Goal: Transaction & Acquisition: Purchase product/service

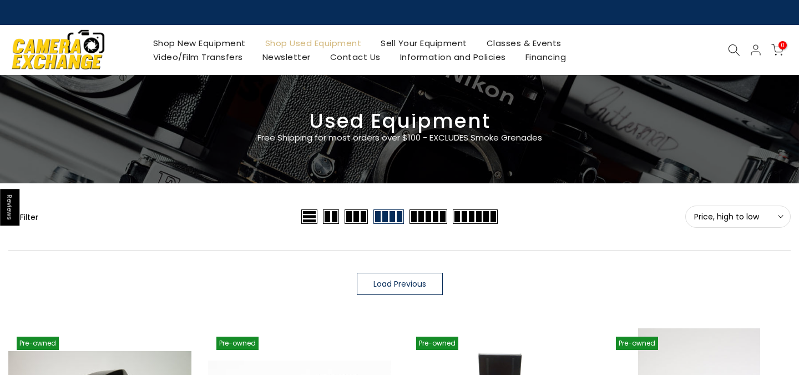
click at [733, 48] on icon at bounding box center [734, 50] width 12 height 12
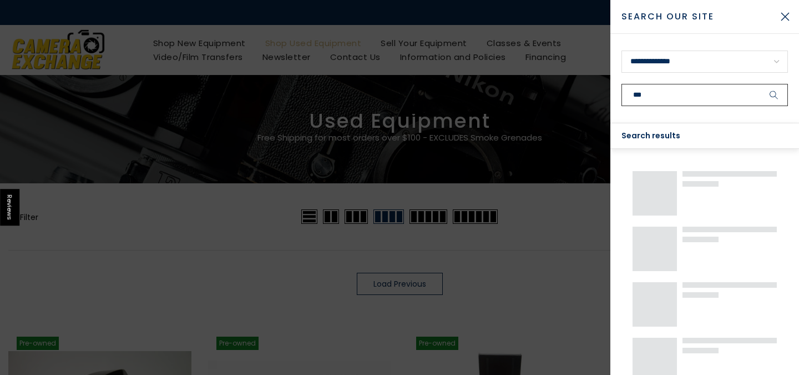
type input "***"
click at [774, 95] on button "submit" at bounding box center [774, 95] width 28 height 22
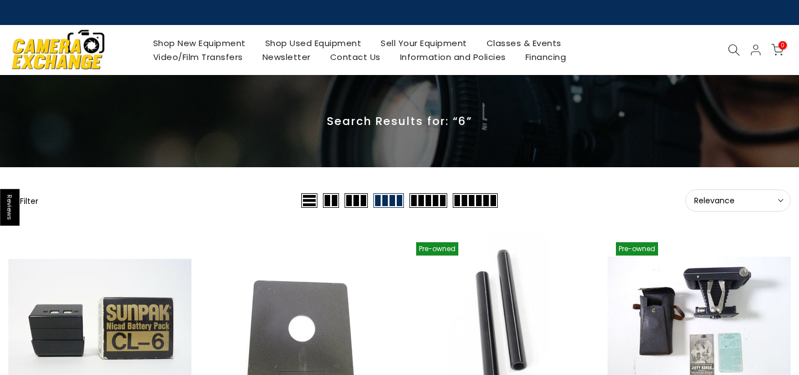
click at [732, 50] on icon at bounding box center [734, 50] width 12 height 12
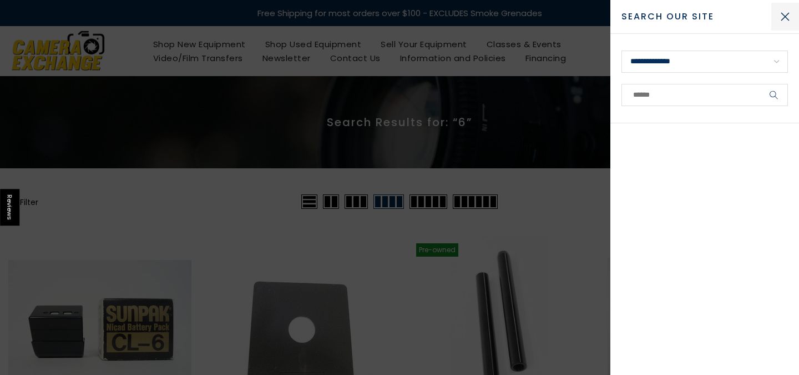
click at [785, 14] on button "Close Search" at bounding box center [785, 17] width 28 height 28
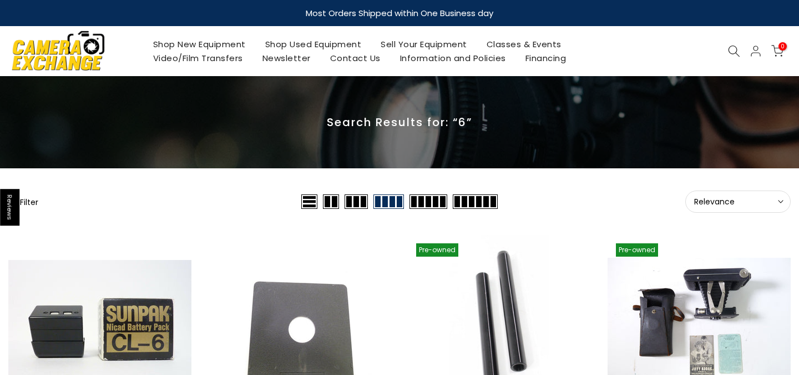
click at [732, 51] on icon at bounding box center [734, 51] width 12 height 12
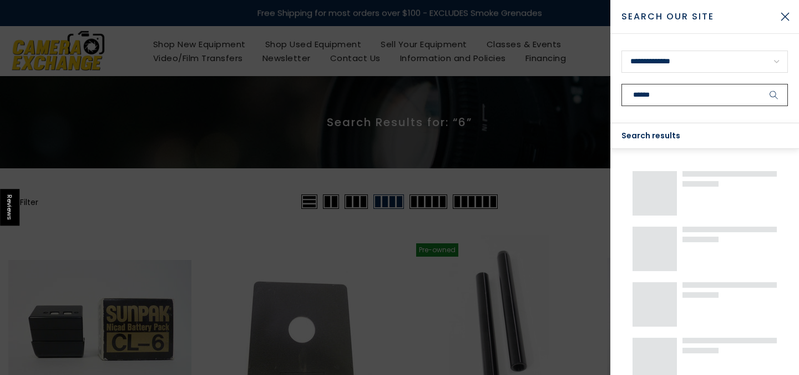
type input "******"
click at [774, 95] on button "submit" at bounding box center [774, 95] width 28 height 22
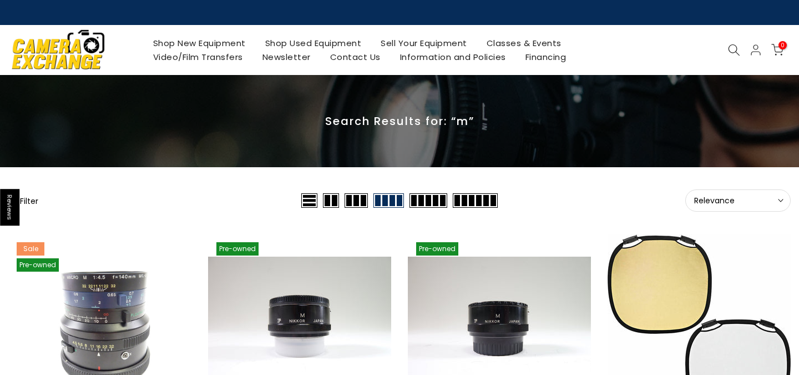
click at [732, 49] on icon at bounding box center [734, 50] width 12 height 12
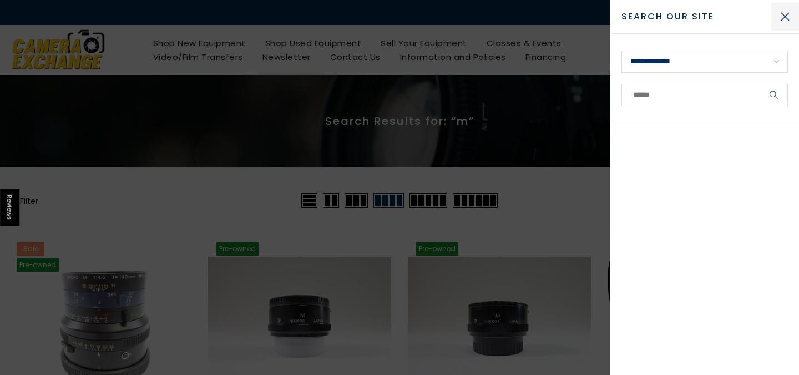
click at [784, 17] on button "Close Search" at bounding box center [785, 17] width 28 height 28
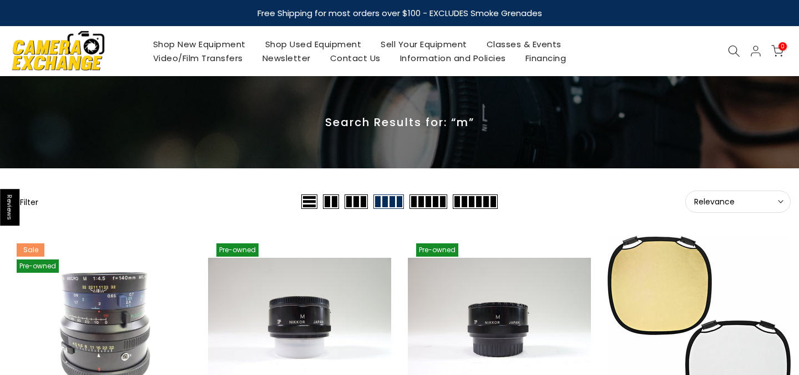
click at [735, 49] on icon at bounding box center [734, 51] width 12 height 12
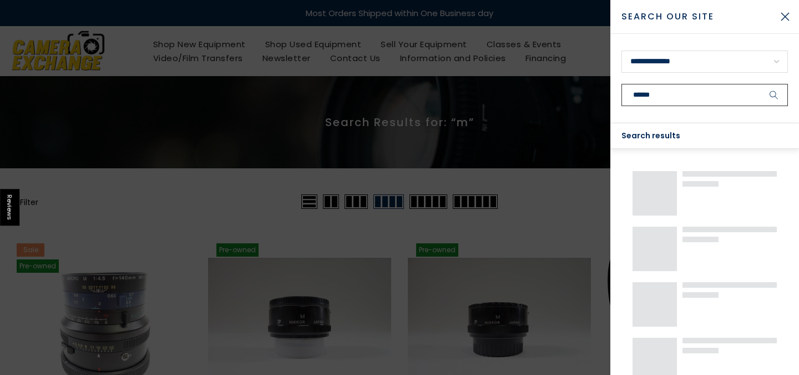
type input "******"
click at [774, 95] on button "submit" at bounding box center [774, 95] width 28 height 22
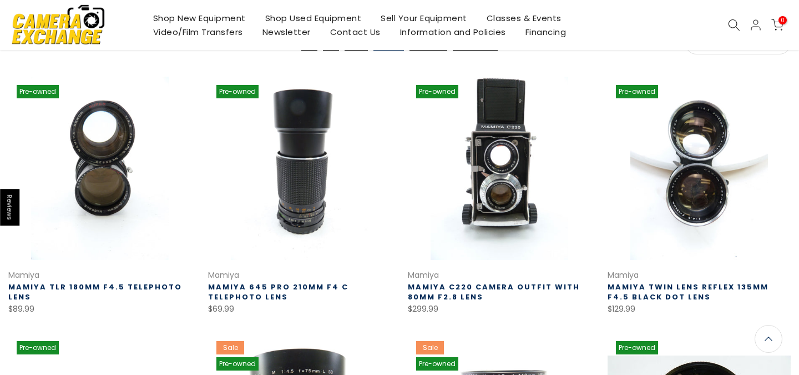
scroll to position [156, 0]
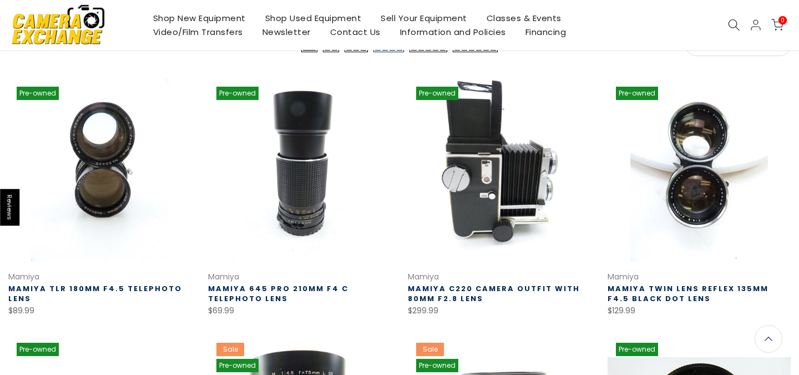
click at [572, 191] on link at bounding box center [499, 169] width 183 height 183
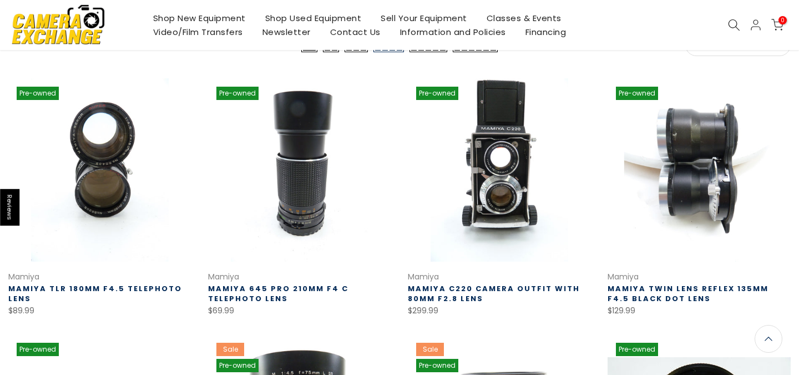
click at [662, 191] on link at bounding box center [699, 169] width 183 height 183
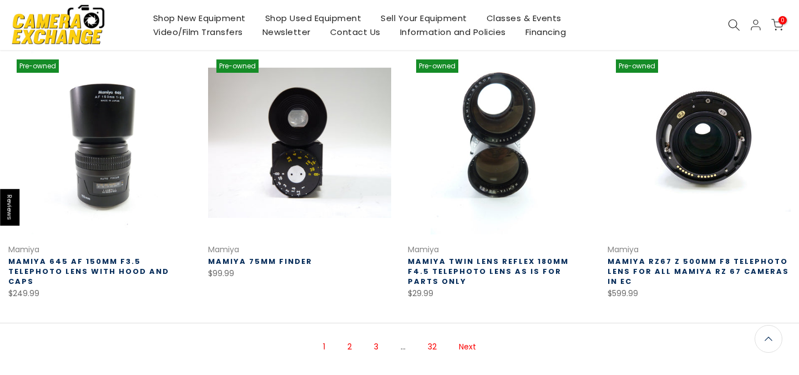
scroll to position [681, 0]
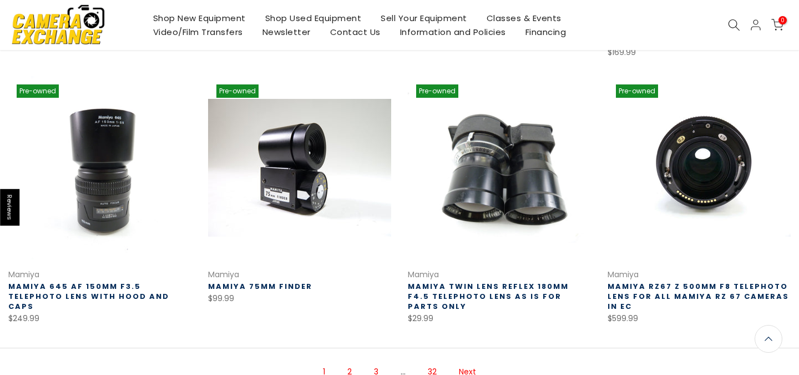
click at [431, 173] on link at bounding box center [499, 167] width 183 height 183
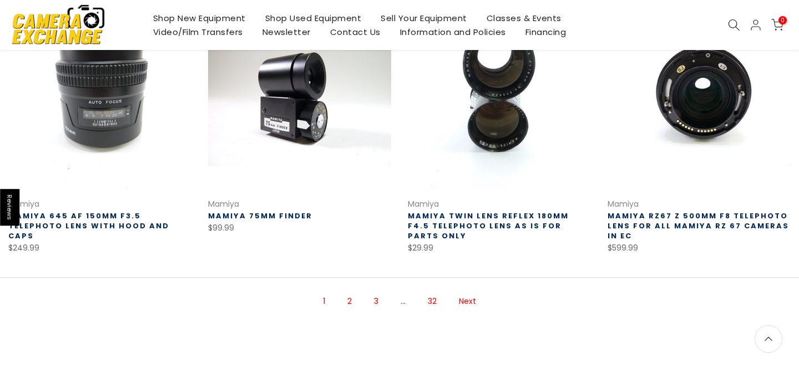
scroll to position [757, 0]
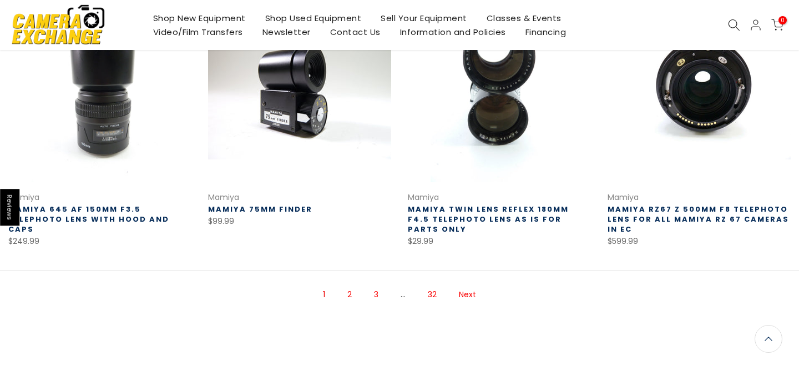
click at [347, 290] on link "2" at bounding box center [350, 294] width 16 height 19
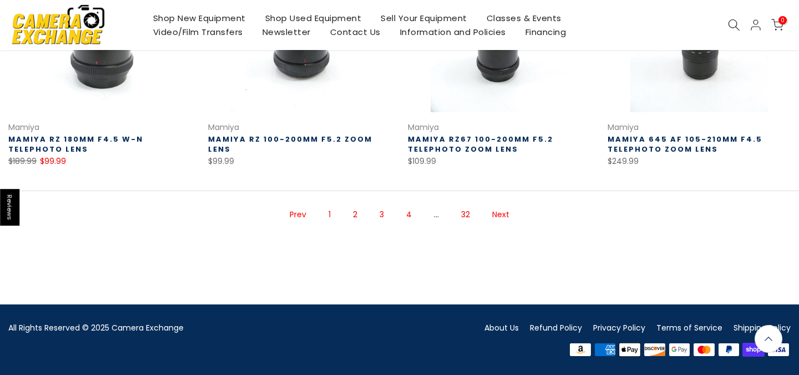
scroll to position [827, 1]
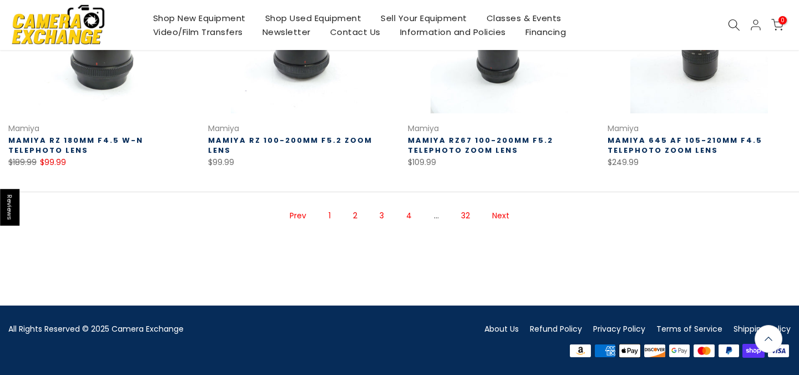
click at [497, 217] on link "Next" at bounding box center [501, 215] width 28 height 19
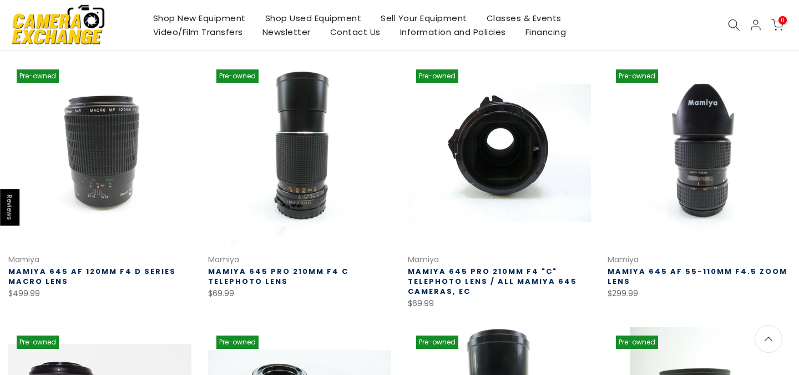
scroll to position [149, 0]
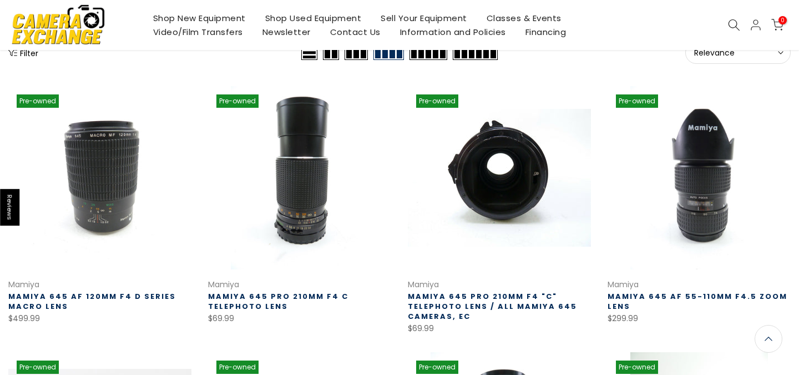
click at [732, 23] on icon at bounding box center [734, 25] width 12 height 12
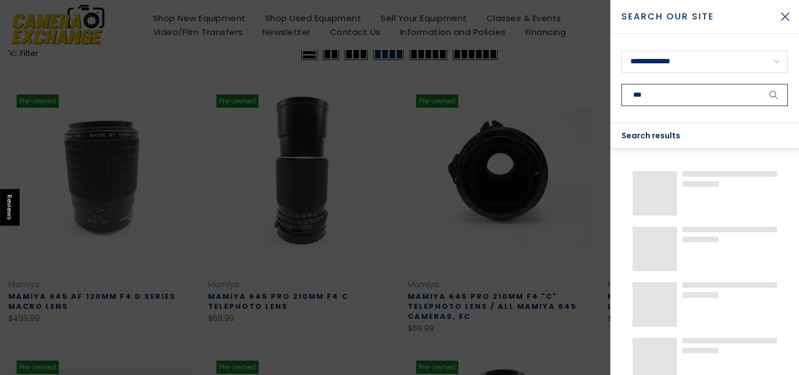
type input "***"
click at [774, 95] on button "submit" at bounding box center [774, 95] width 28 height 22
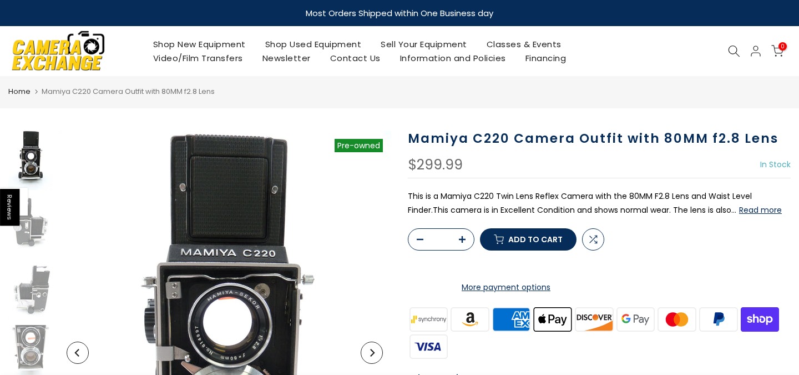
click at [375, 348] on button "Next" at bounding box center [372, 352] width 22 height 22
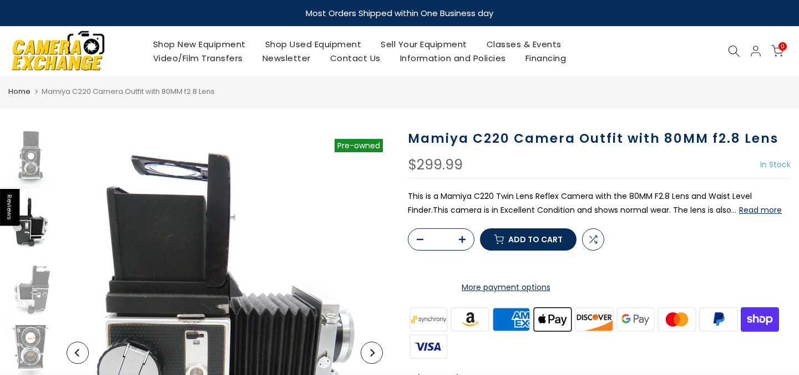
scroll to position [9, 0]
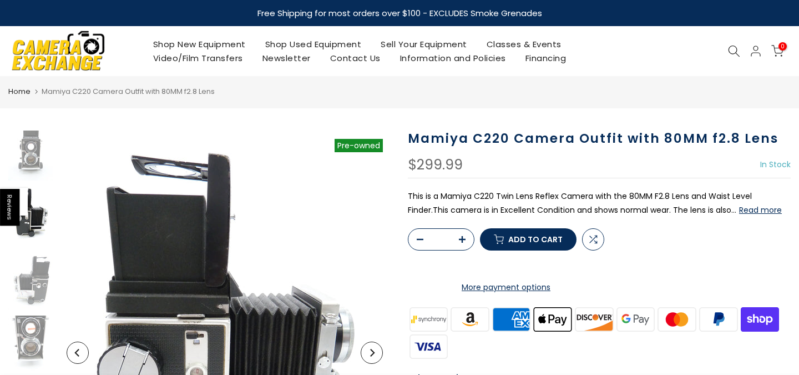
click at [371, 353] on icon "Next" at bounding box center [372, 352] width 8 height 8
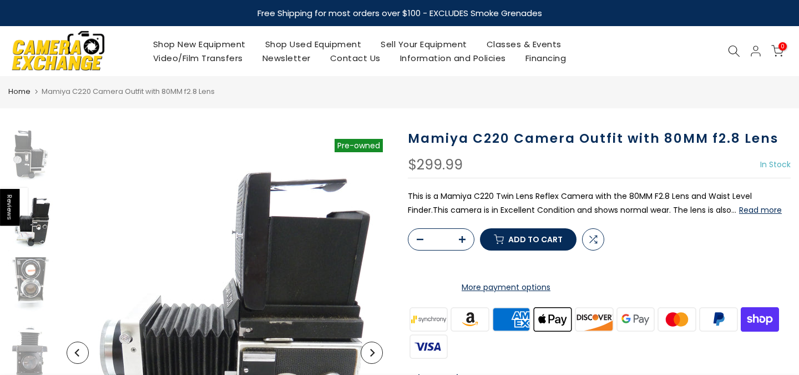
scroll to position [68, 0]
click at [372, 351] on icon "Next" at bounding box center [372, 352] width 8 height 8
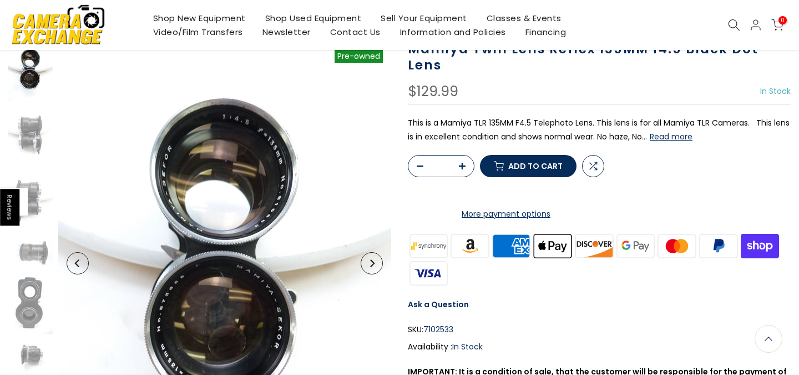
scroll to position [94, 0]
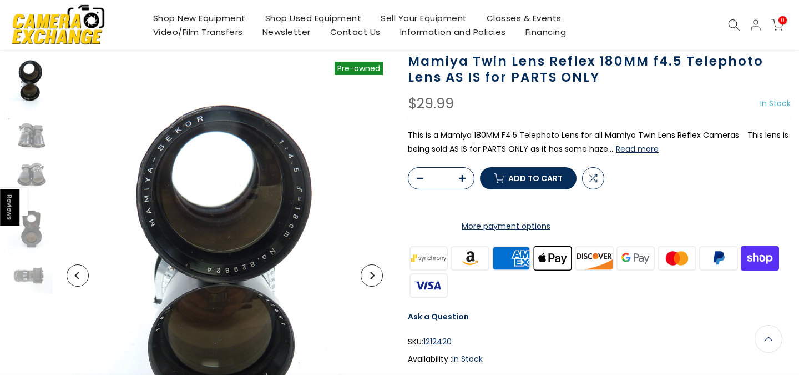
scroll to position [74, 0]
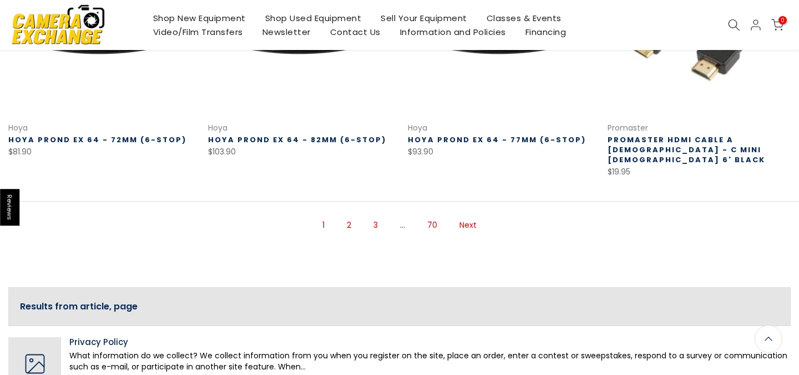
scroll to position [813, 0]
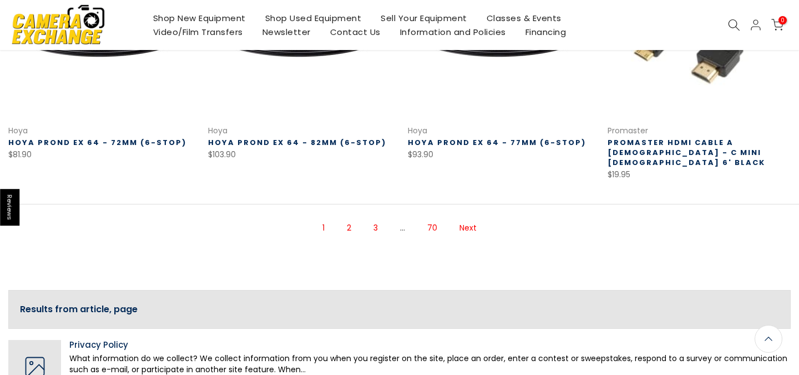
click at [474, 218] on link "Next" at bounding box center [468, 227] width 28 height 19
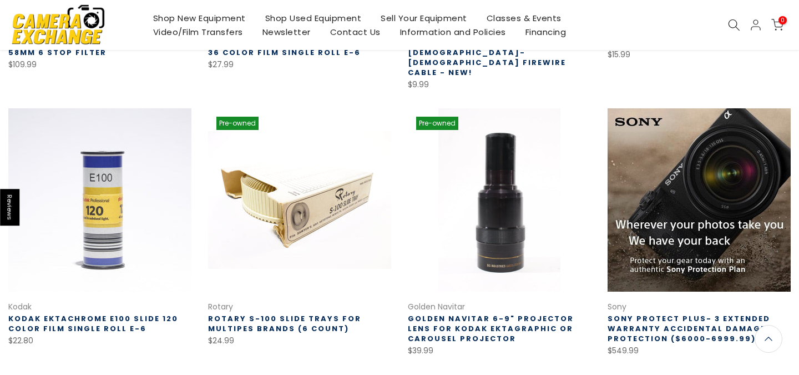
scroll to position [675, 0]
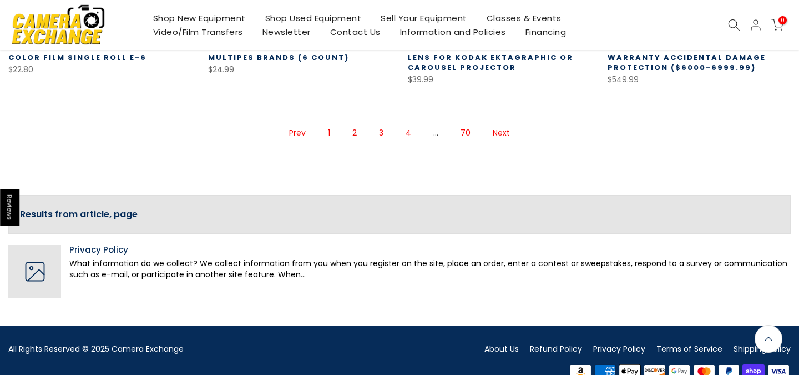
click at [500, 123] on link "Next" at bounding box center [501, 132] width 28 height 19
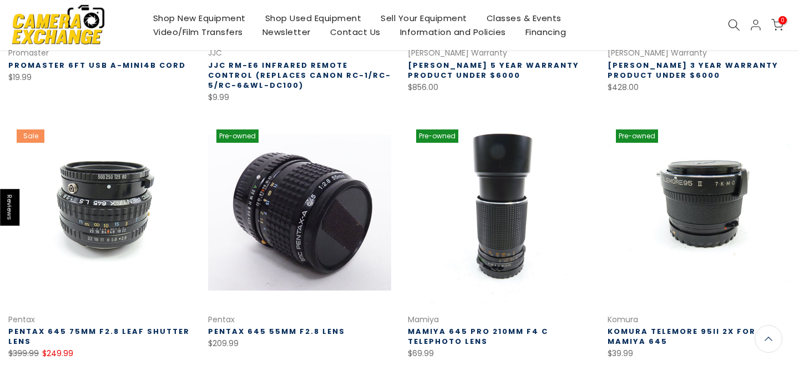
scroll to position [655, 0]
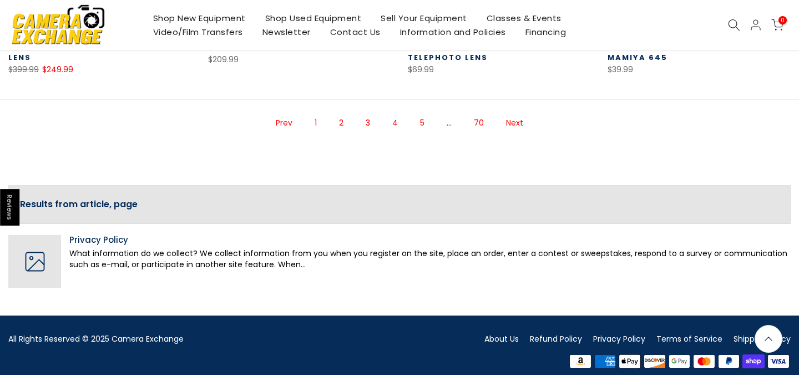
click at [518, 114] on link "Next" at bounding box center [514, 122] width 28 height 19
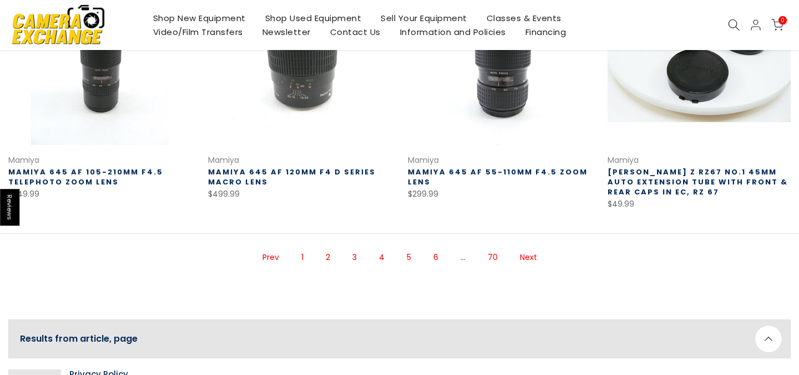
scroll to position [795, 0]
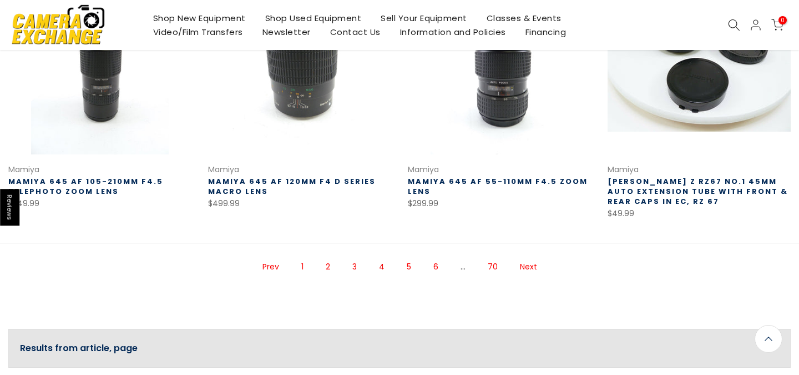
click at [523, 257] on link "Next" at bounding box center [528, 266] width 28 height 19
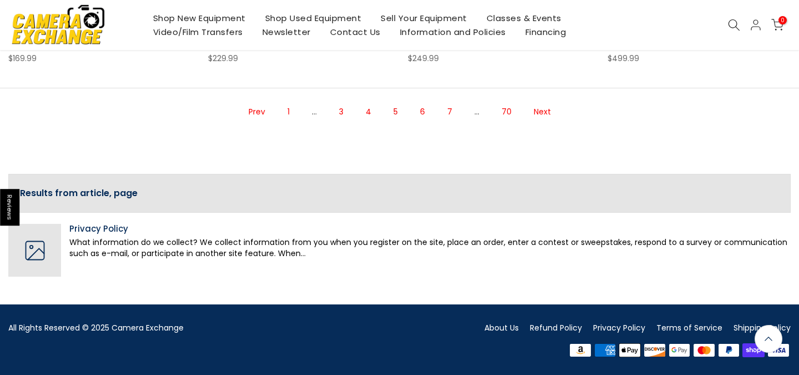
scroll to position [918, 0]
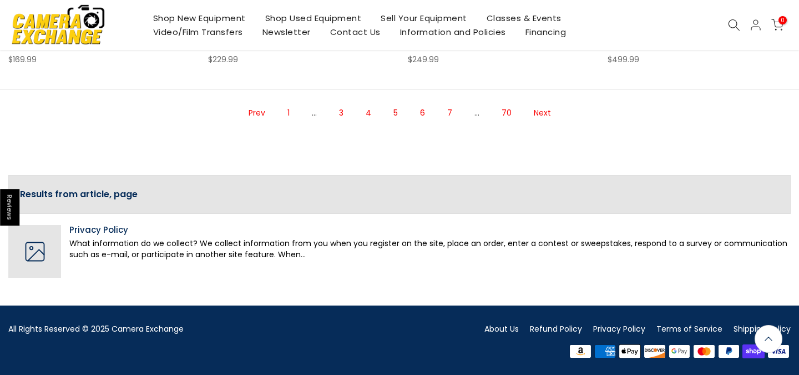
click at [545, 113] on link "Next" at bounding box center [542, 112] width 28 height 19
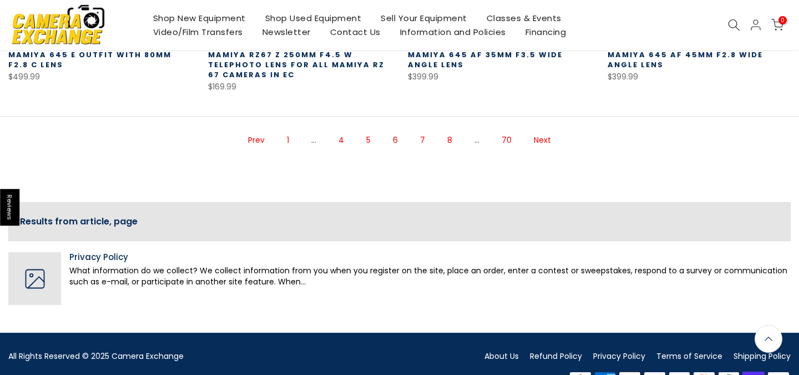
scroll to position [910, 0]
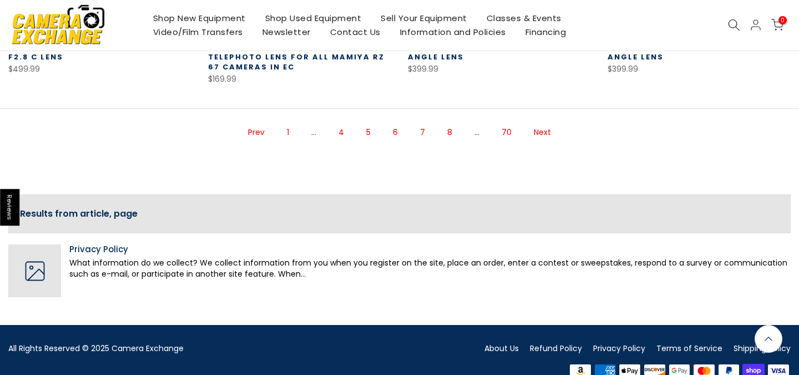
click at [540, 133] on link "Next" at bounding box center [542, 132] width 28 height 19
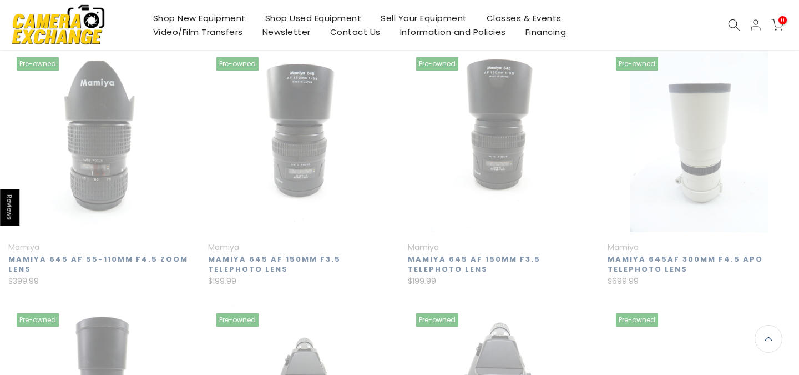
scroll to position [179, 0]
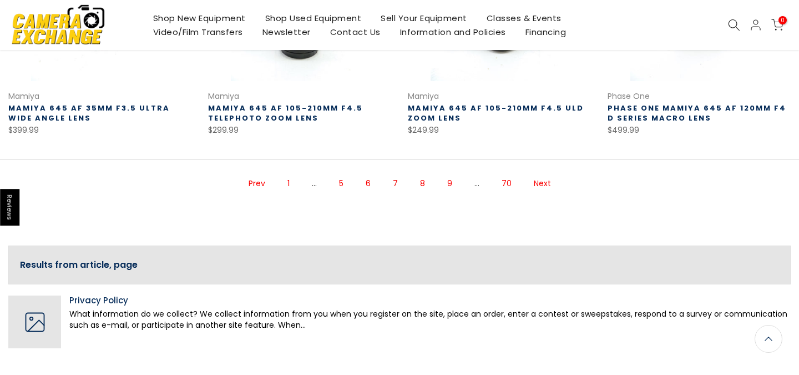
click at [540, 184] on link "Next" at bounding box center [542, 183] width 28 height 19
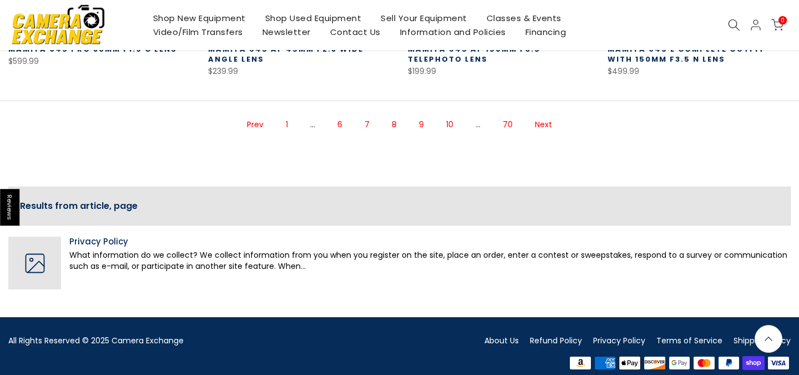
scroll to position [933, 0]
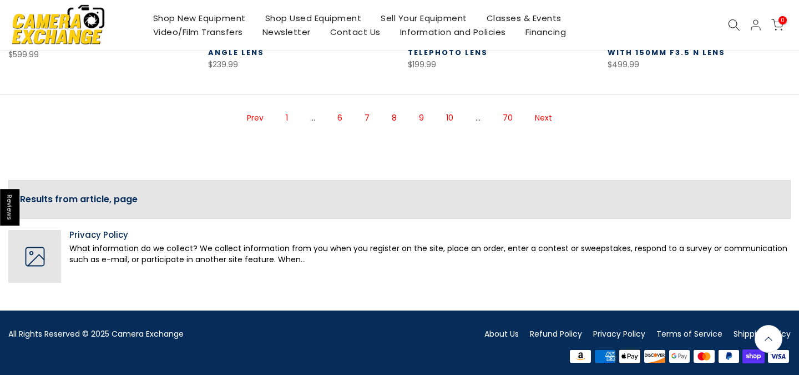
click at [546, 116] on link "Next" at bounding box center [543, 117] width 28 height 19
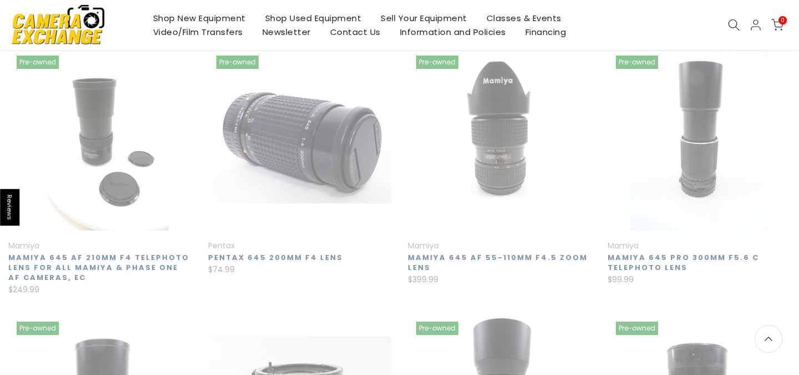
scroll to position [178, 0]
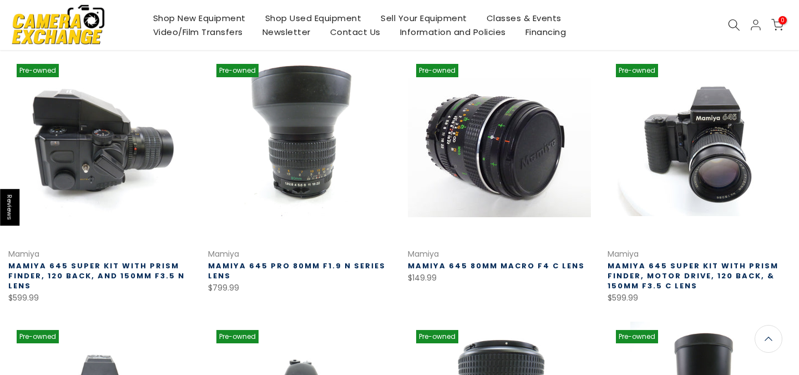
click at [132, 183] on link at bounding box center [99, 146] width 183 height 183
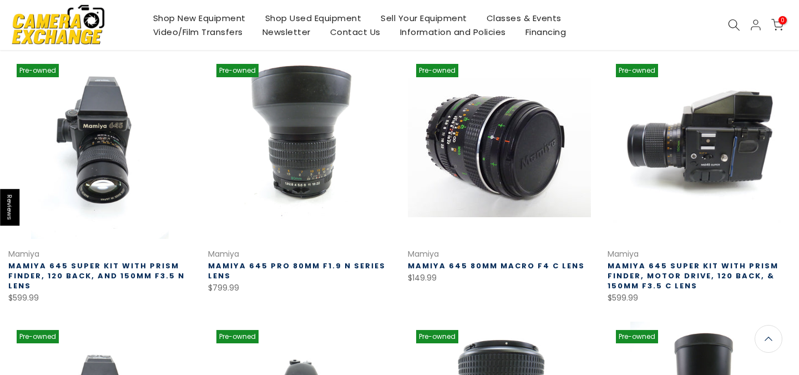
click at [661, 174] on link at bounding box center [699, 146] width 183 height 183
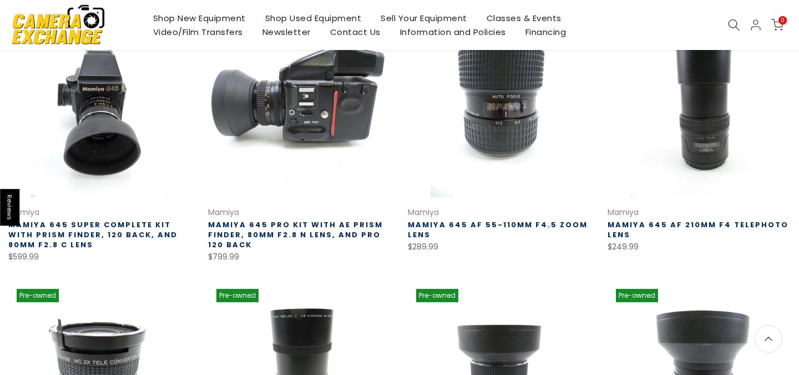
scroll to position [513, 0]
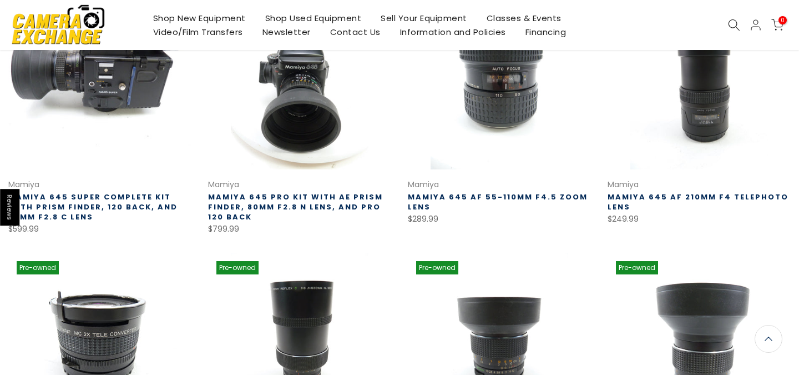
click at [170, 122] on link at bounding box center [99, 77] width 183 height 183
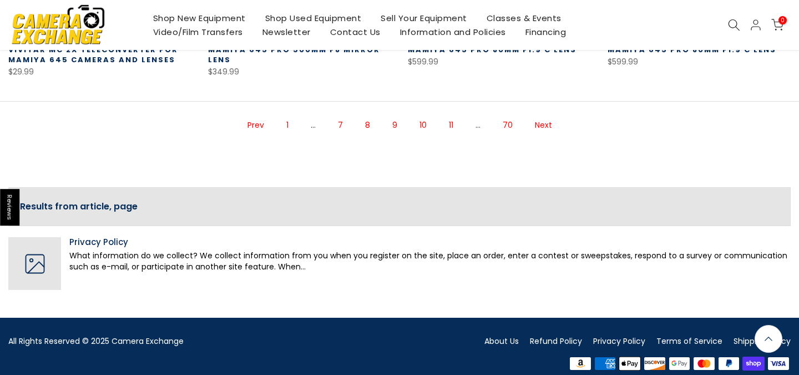
scroll to position [911, 0]
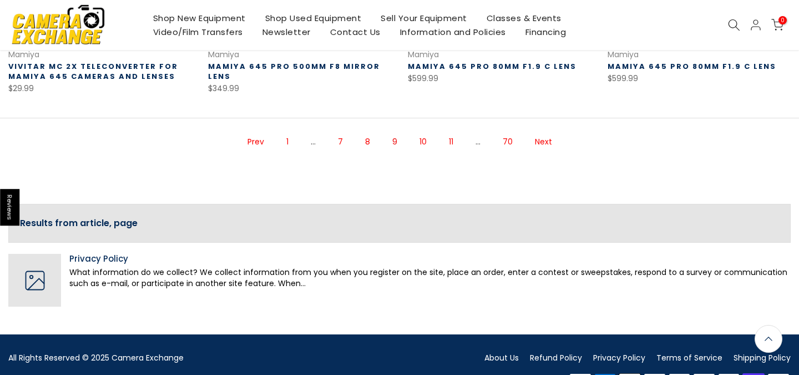
click at [539, 144] on link "Next" at bounding box center [543, 141] width 28 height 19
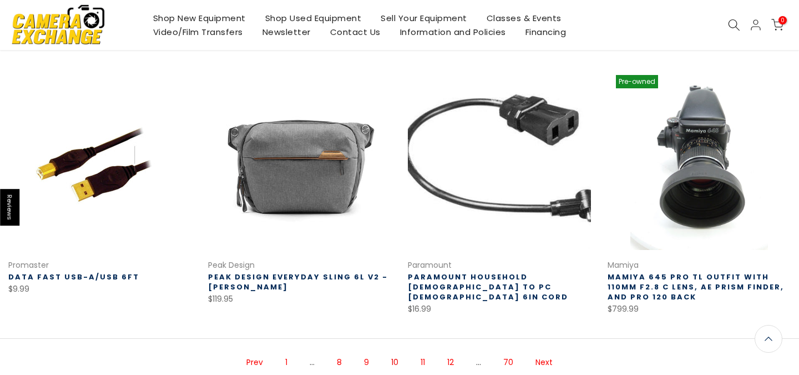
scroll to position [670, 0]
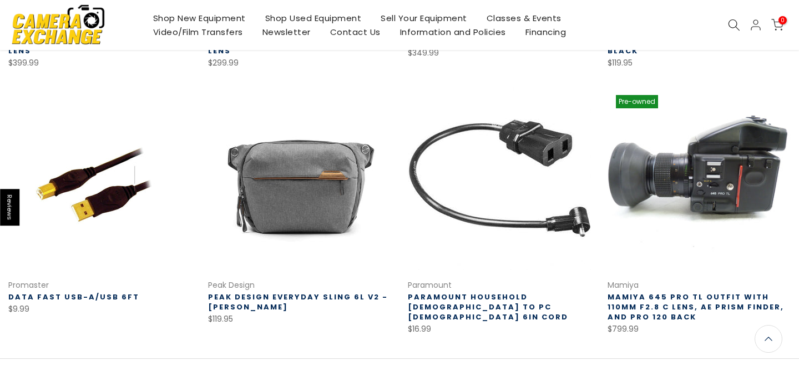
click at [637, 173] on link at bounding box center [699, 178] width 183 height 183
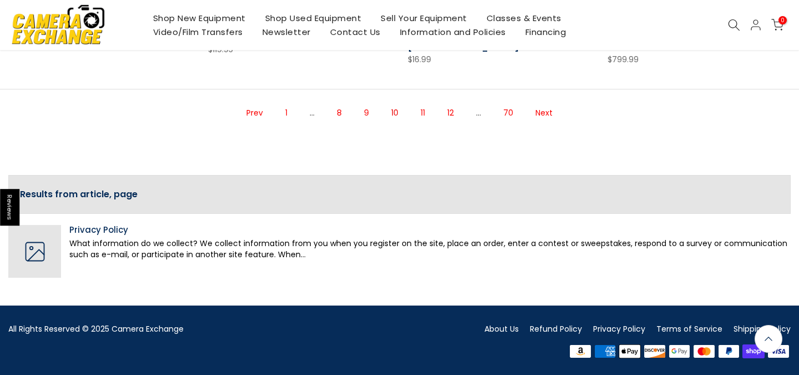
click at [535, 110] on link "Next" at bounding box center [544, 112] width 28 height 19
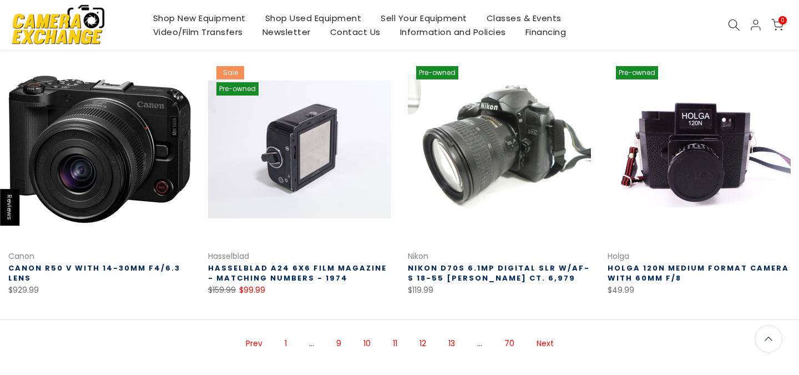
scroll to position [692, 0]
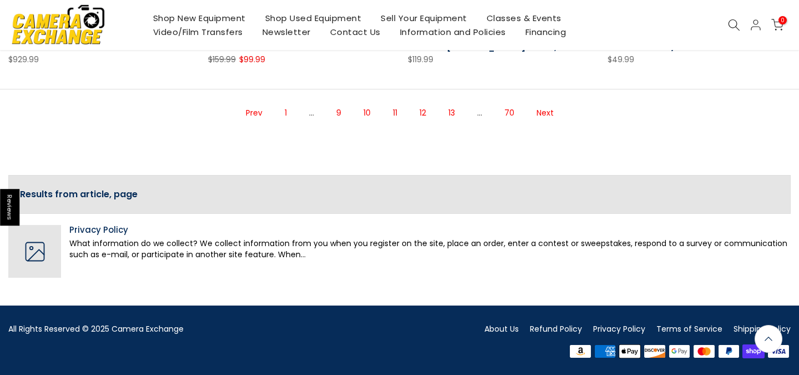
click at [547, 117] on link "Next" at bounding box center [545, 112] width 28 height 19
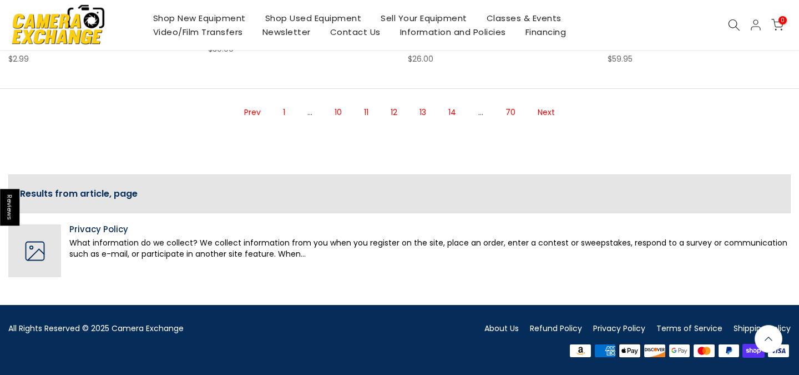
scroll to position [919, 0]
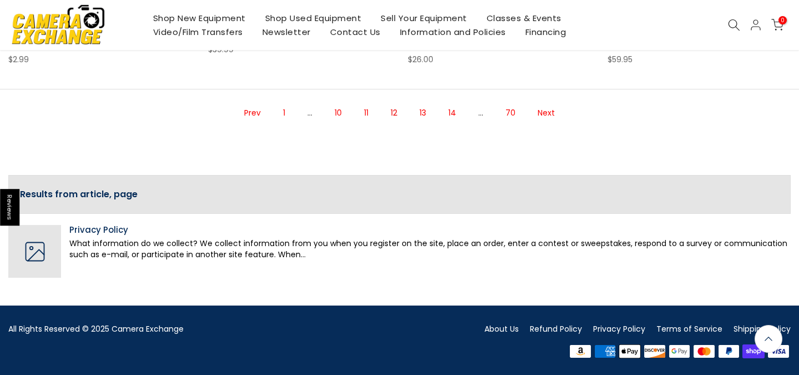
click at [546, 114] on link "Next" at bounding box center [546, 112] width 28 height 19
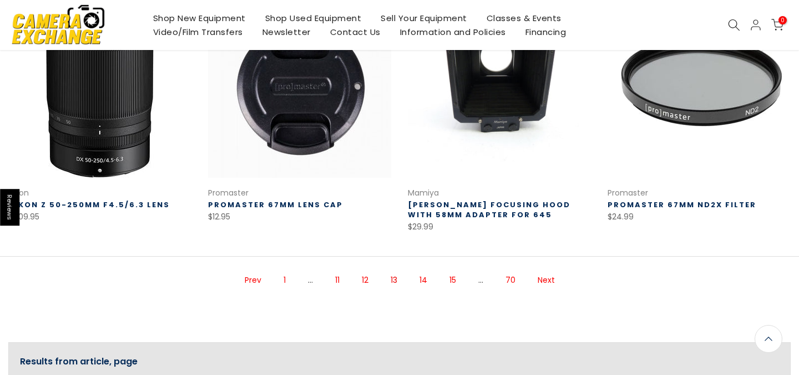
scroll to position [784, 0]
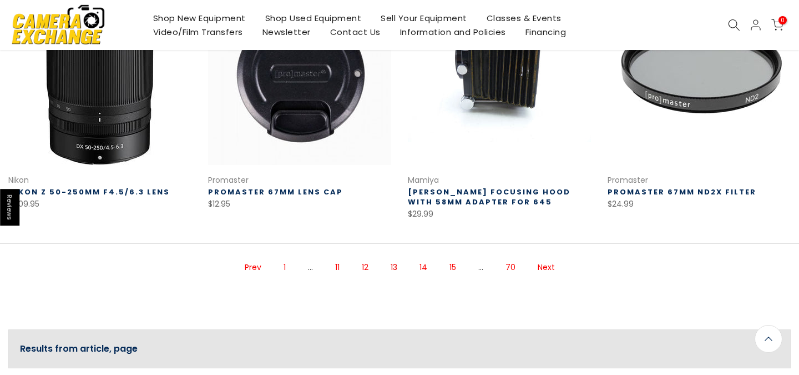
click at [548, 265] on link "Next" at bounding box center [546, 266] width 28 height 19
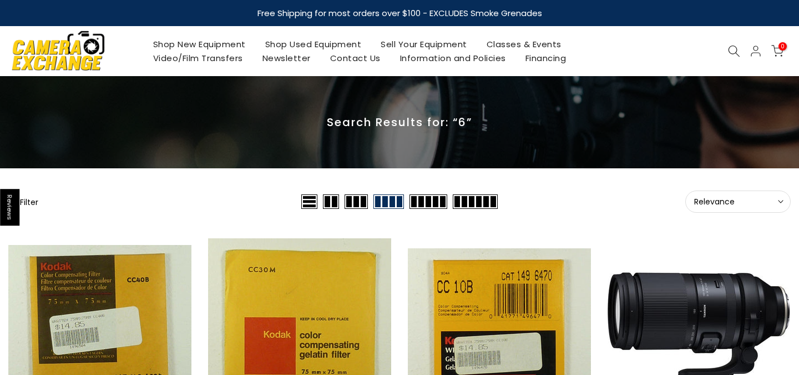
click at [734, 50] on icon at bounding box center [734, 51] width 12 height 12
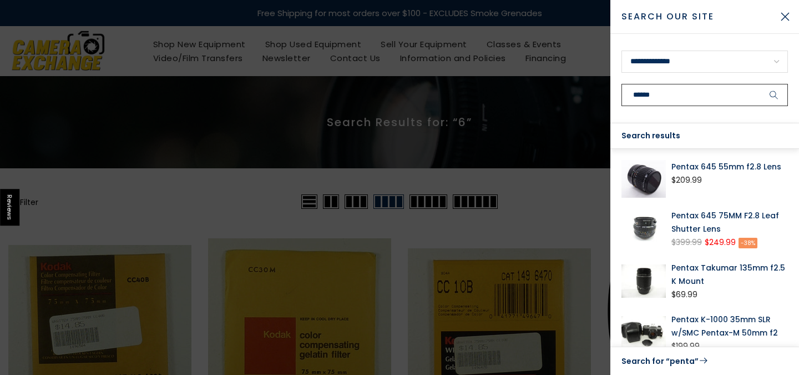
type input "******"
click at [774, 95] on button "submit" at bounding box center [774, 95] width 28 height 22
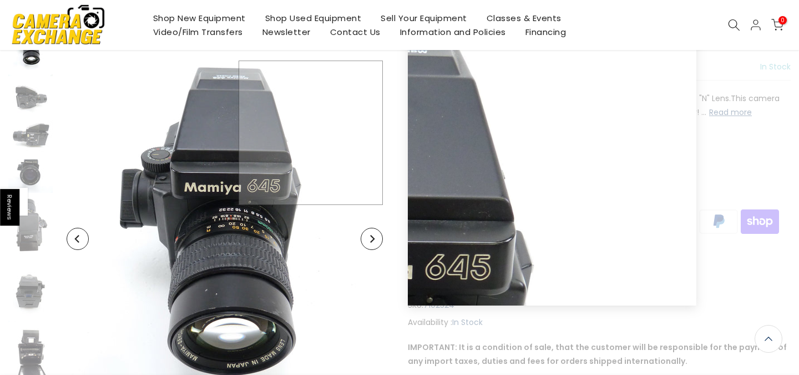
scroll to position [129, 0]
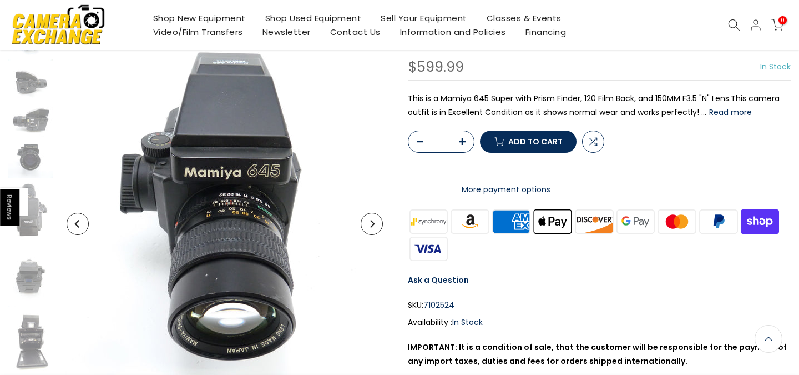
click at [371, 224] on icon "Next" at bounding box center [372, 224] width 8 height 8
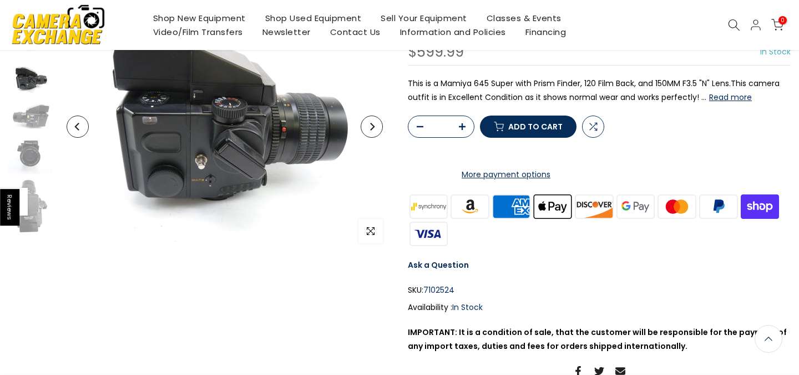
scroll to position [9, 0]
click at [372, 129] on icon "Next" at bounding box center [372, 127] width 4 height 8
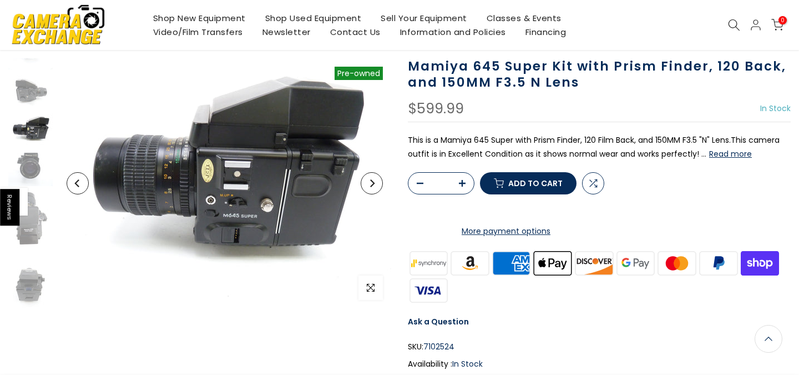
scroll to position [70, 0]
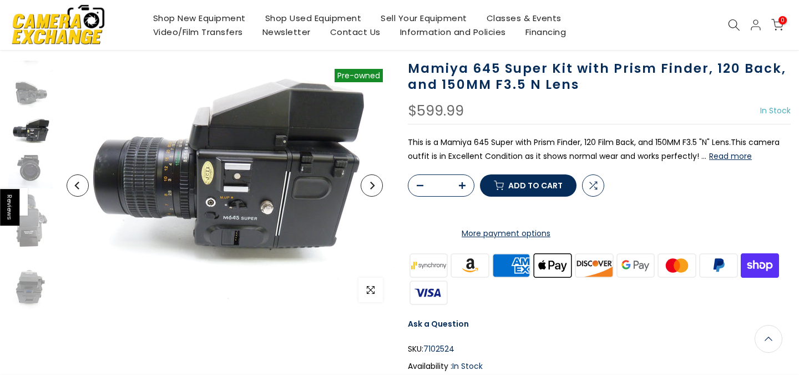
click at [371, 186] on icon "Next" at bounding box center [372, 185] width 8 height 8
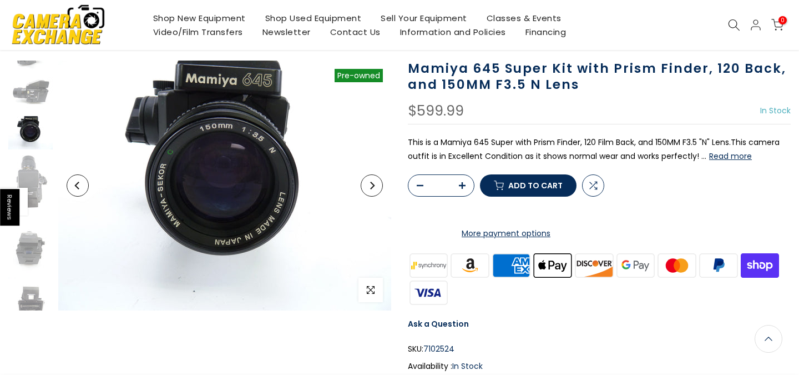
click at [373, 186] on icon "Next" at bounding box center [372, 185] width 8 height 8
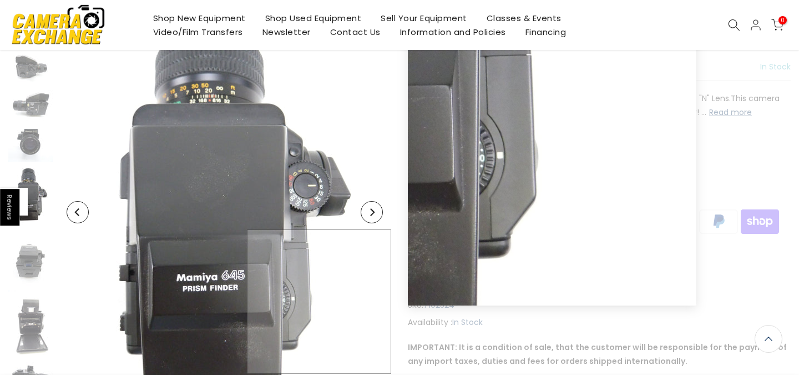
scroll to position [141, 0]
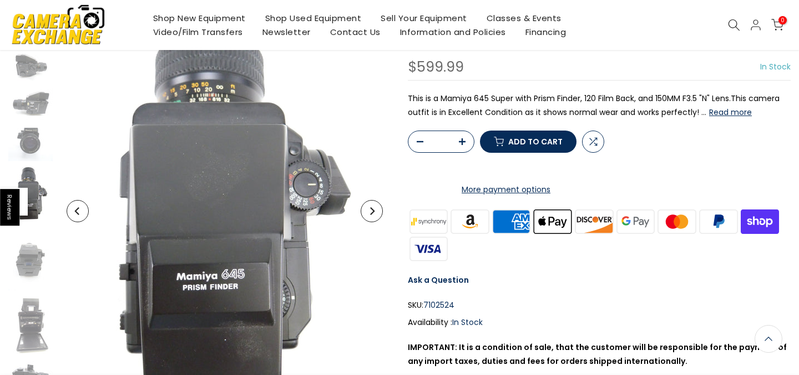
click at [373, 214] on icon "Next" at bounding box center [372, 211] width 8 height 8
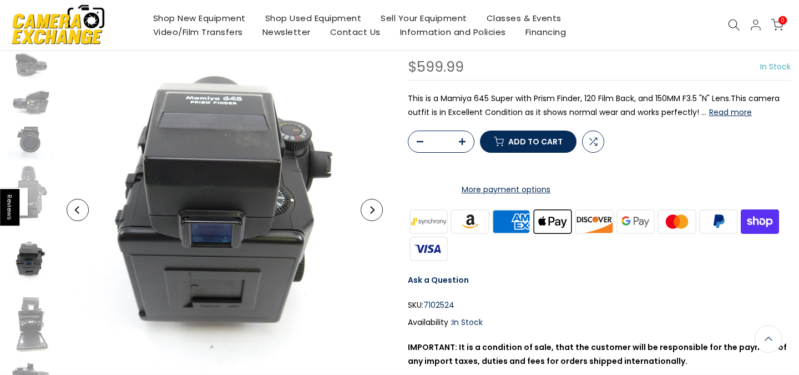
click at [373, 216] on button "Next" at bounding box center [372, 210] width 22 height 22
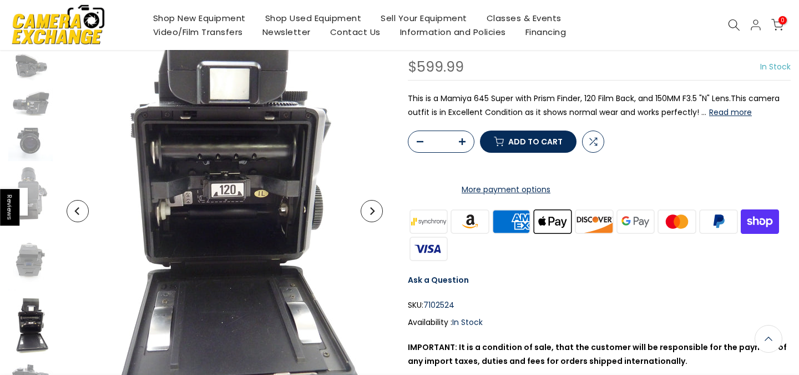
click at [373, 215] on button "Next" at bounding box center [372, 211] width 22 height 22
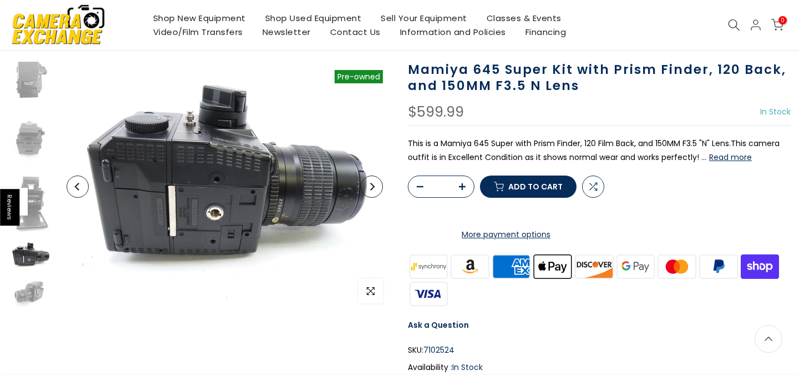
scroll to position [69, 0]
click at [737, 157] on button "Read more" at bounding box center [730, 157] width 43 height 10
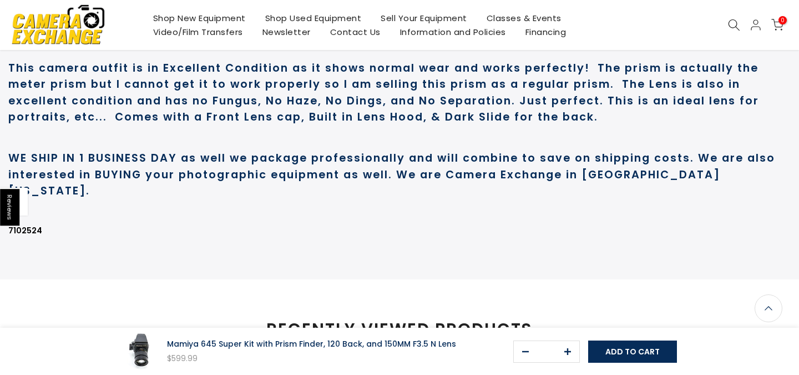
scroll to position [617, 0]
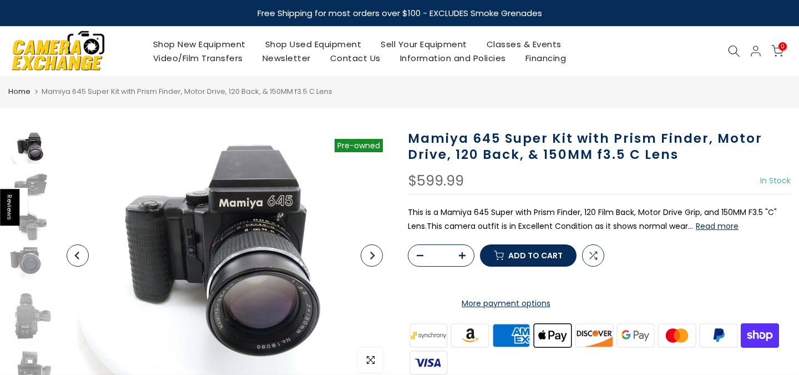
click at [373, 259] on button "Next" at bounding box center [372, 255] width 22 height 22
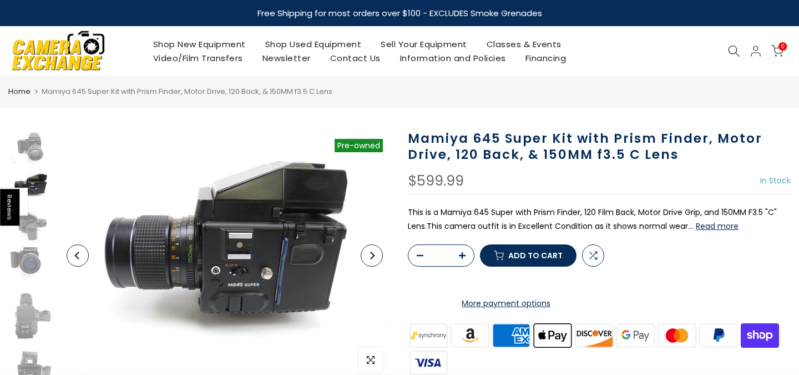
click at [715, 227] on button "Read more" at bounding box center [717, 226] width 43 height 10
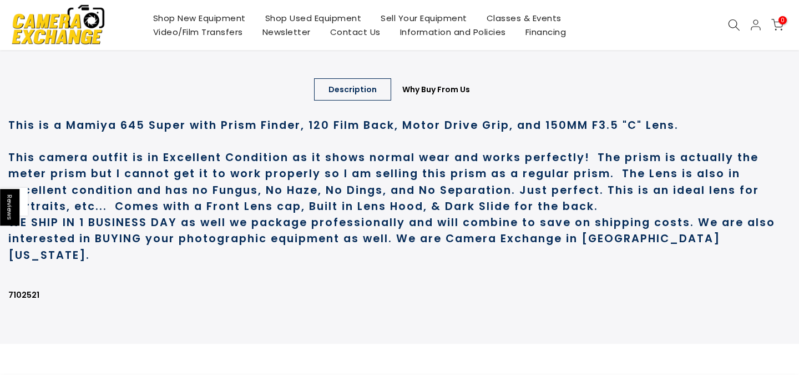
scroll to position [620, 0]
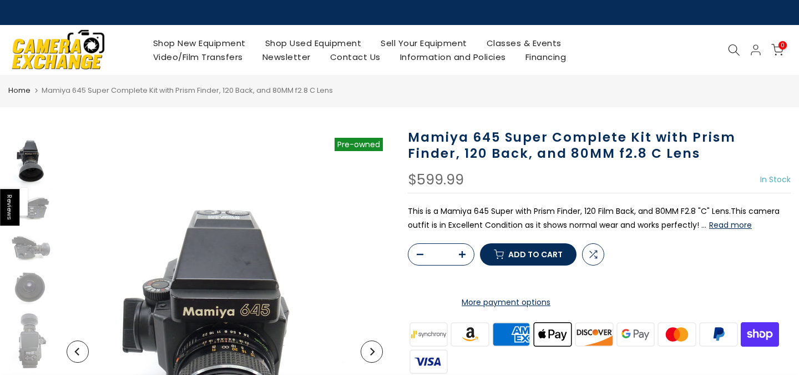
click at [715, 223] on button "Read more" at bounding box center [730, 225] width 43 height 10
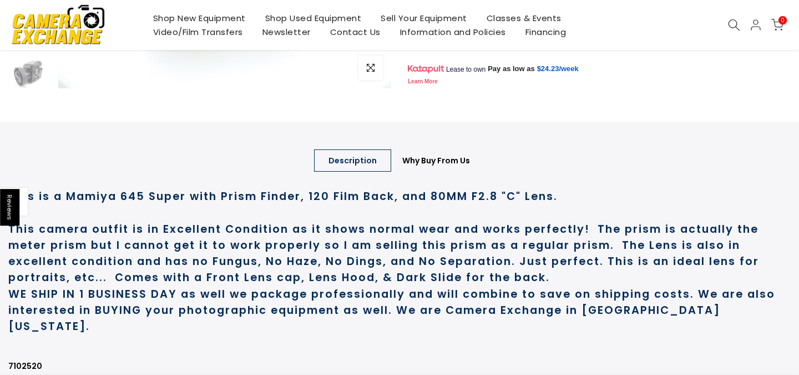
scroll to position [619, 0]
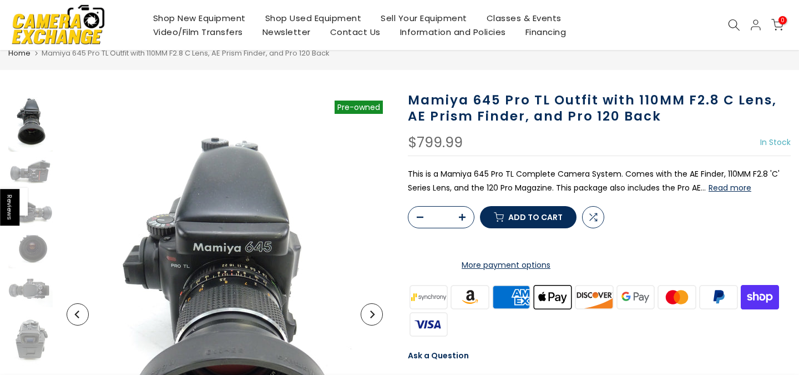
scroll to position [68, 0]
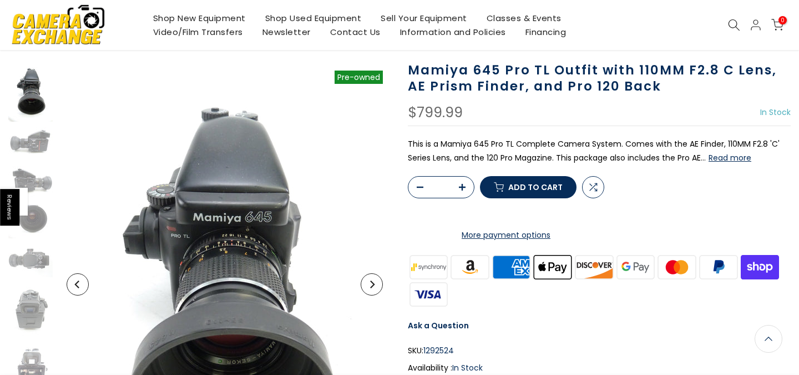
click at [720, 157] on button "Read more" at bounding box center [730, 158] width 43 height 10
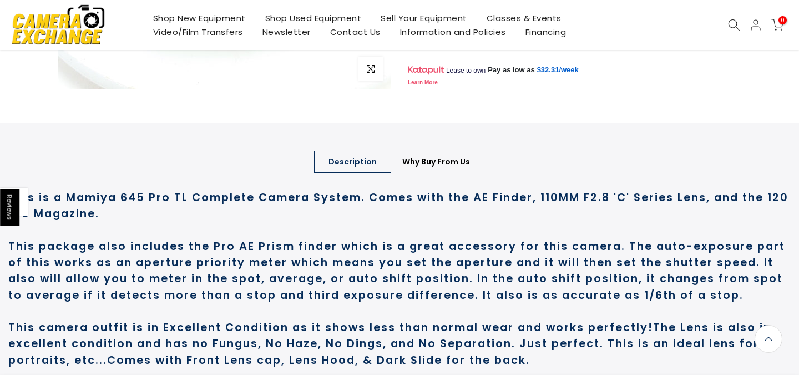
scroll to position [620, 0]
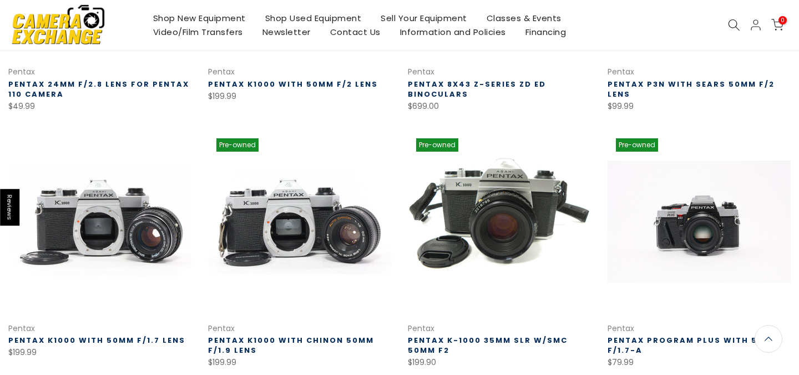
scroll to position [640, 0]
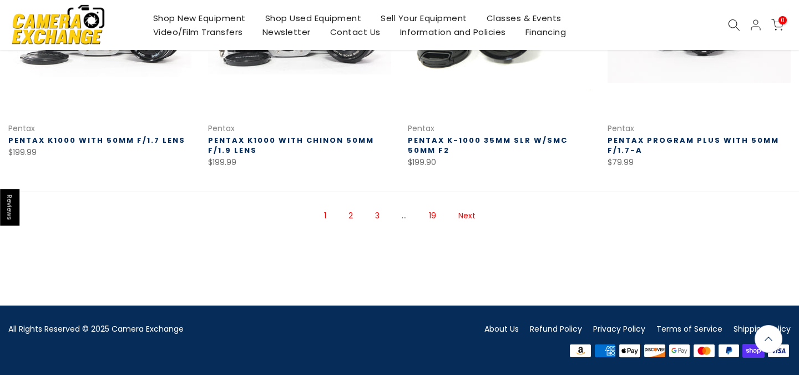
click at [463, 214] on link "Next" at bounding box center [467, 215] width 28 height 19
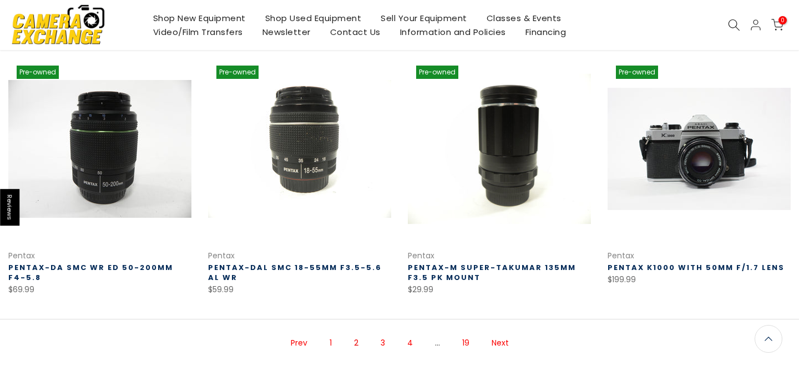
scroll to position [710, 0]
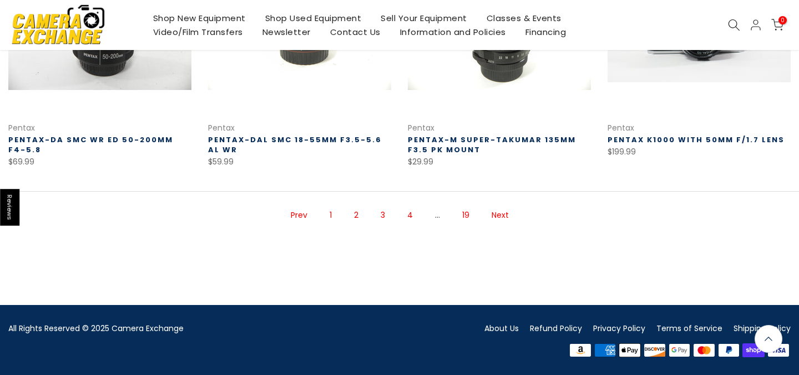
click at [499, 214] on link "Next" at bounding box center [500, 214] width 28 height 19
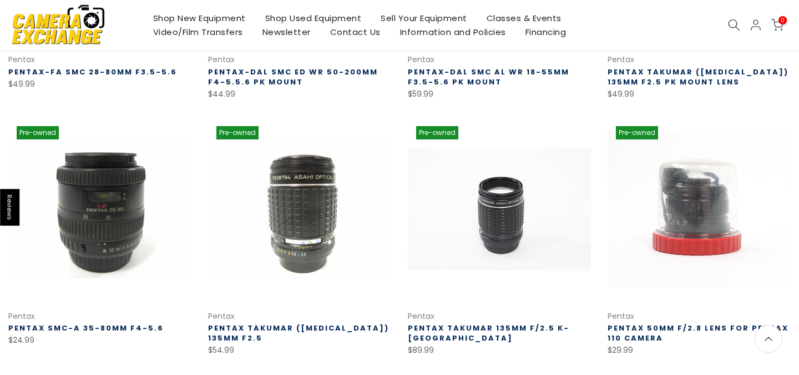
scroll to position [656, 0]
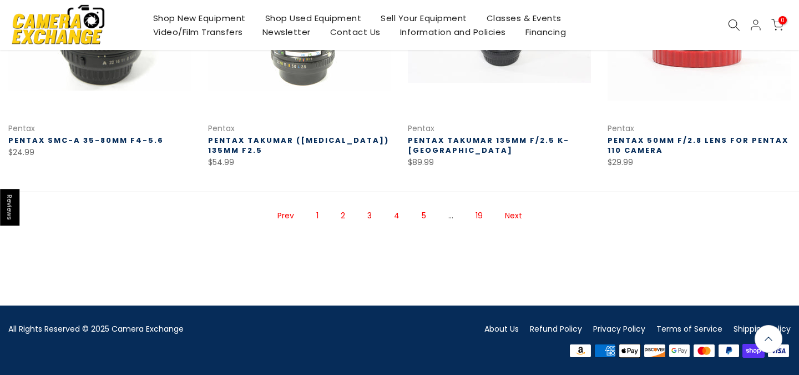
click at [514, 216] on link "Next" at bounding box center [513, 215] width 28 height 19
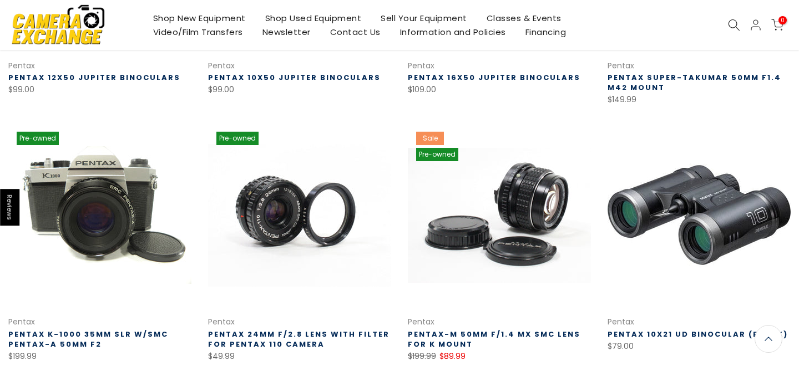
scroll to position [453, 0]
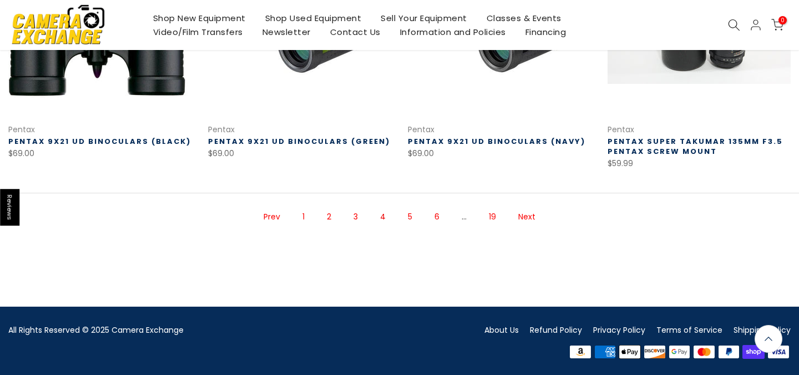
click at [519, 214] on link "Next" at bounding box center [527, 216] width 28 height 19
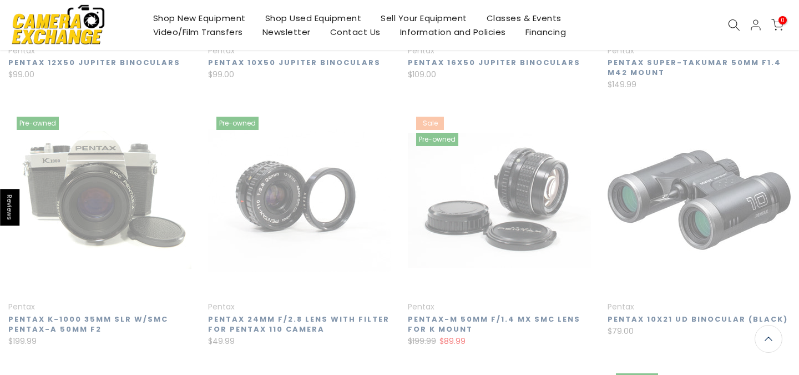
scroll to position [179, 0]
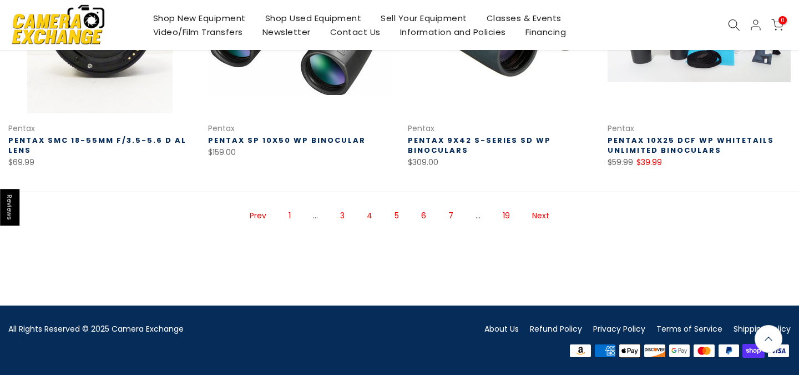
click at [534, 214] on link "Next" at bounding box center [541, 215] width 28 height 19
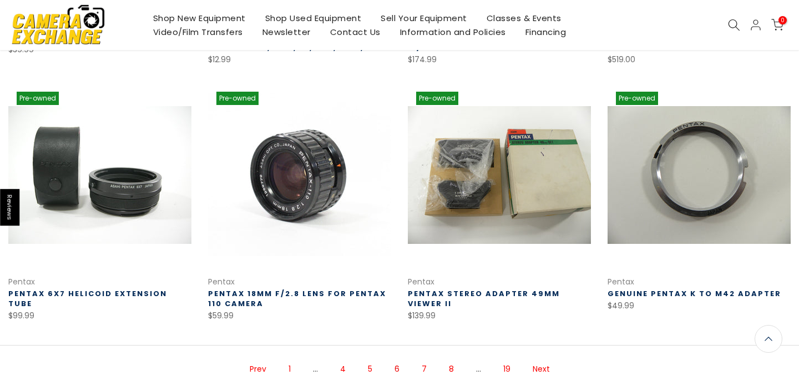
scroll to position [721, 0]
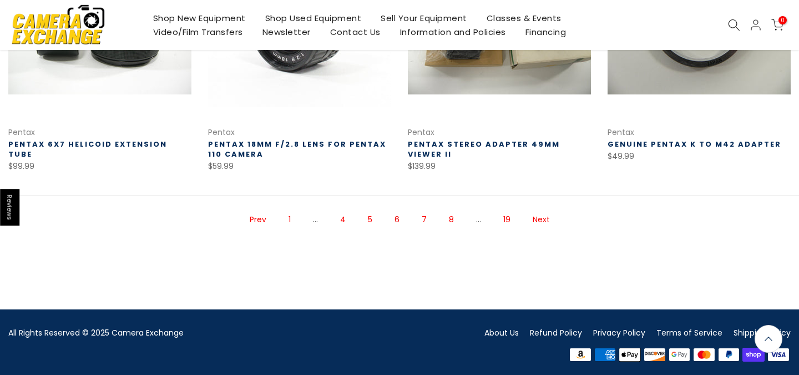
click at [536, 222] on link "Next" at bounding box center [541, 219] width 28 height 19
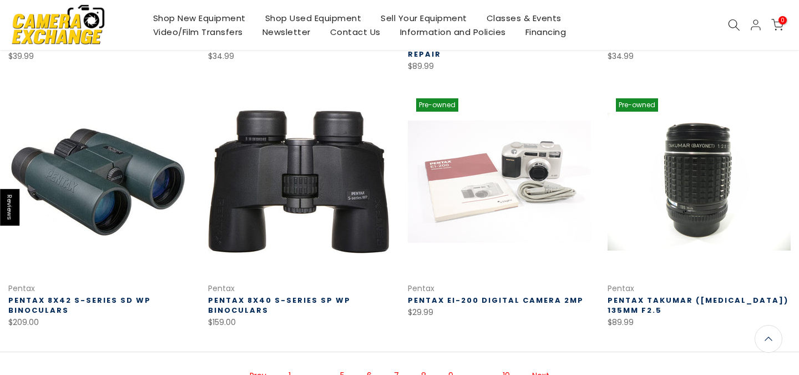
scroll to position [685, 0]
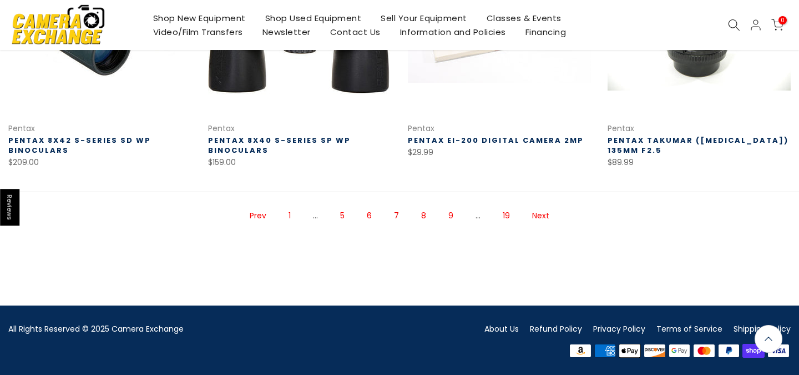
click at [537, 216] on link "Next" at bounding box center [541, 215] width 28 height 19
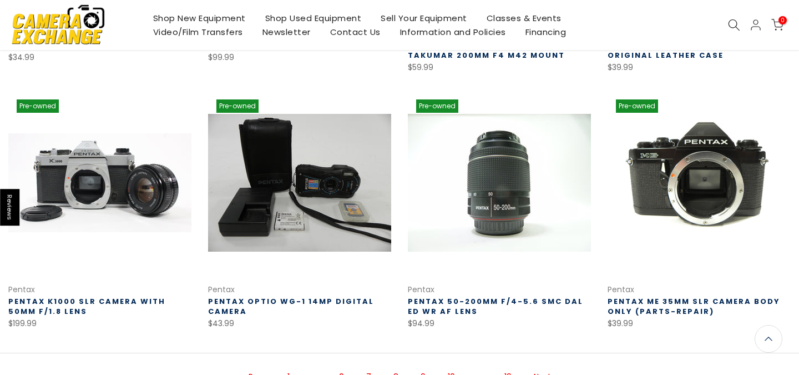
scroll to position [697, 0]
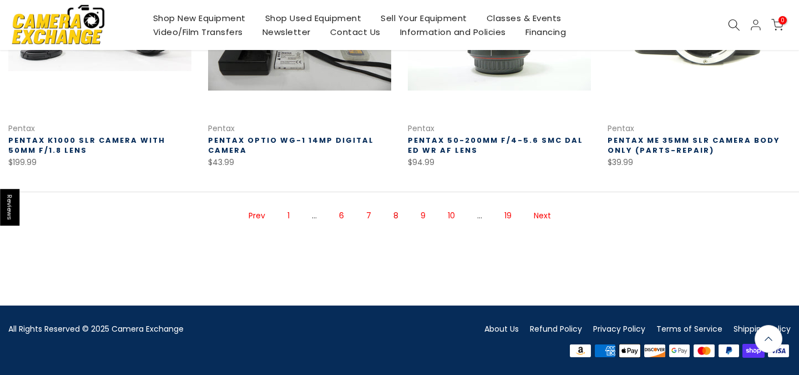
click at [537, 218] on link "Next" at bounding box center [542, 215] width 28 height 19
